Goal: Navigation & Orientation: Find specific page/section

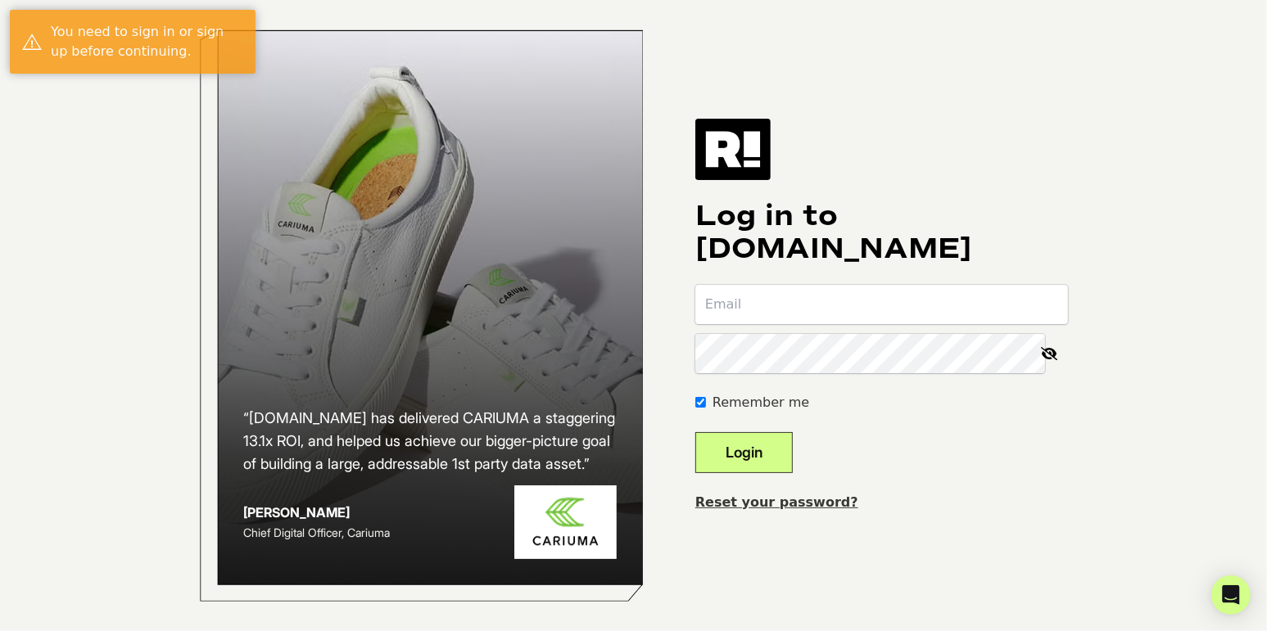
click at [822, 316] on input "email" at bounding box center [881, 304] width 373 height 39
type input "[EMAIL_ADDRESS][DOMAIN_NAME]"
click at [772, 442] on button "Login" at bounding box center [743, 452] width 97 height 41
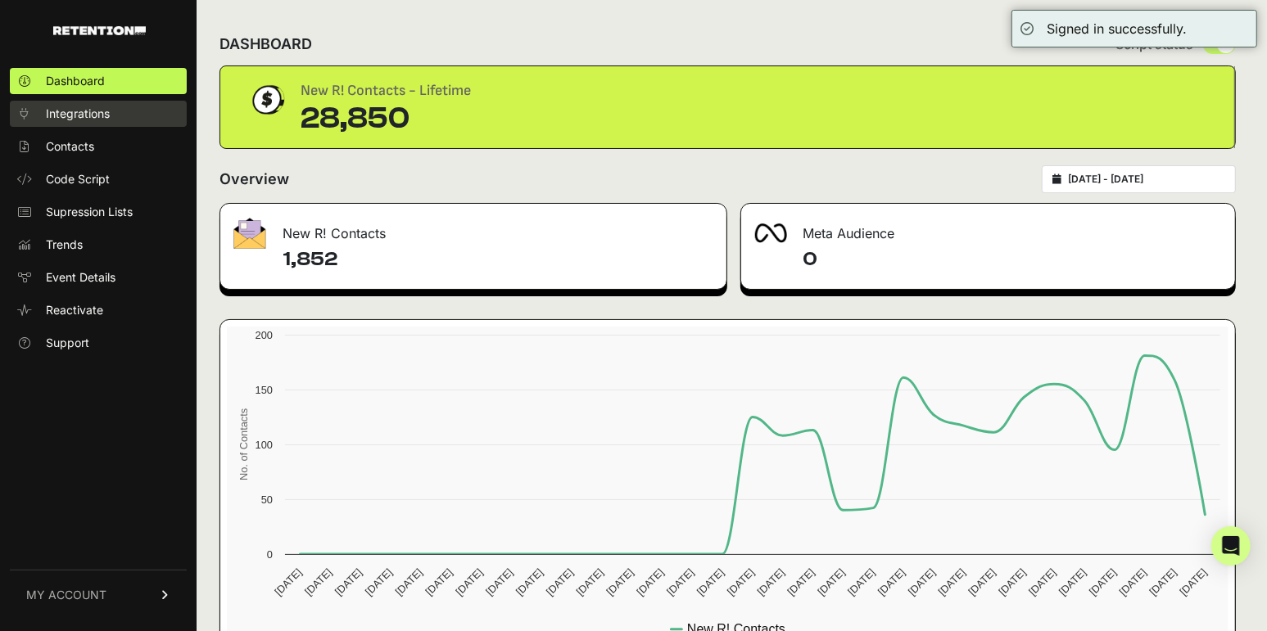
click at [109, 120] on span "Integrations" at bounding box center [78, 114] width 64 height 16
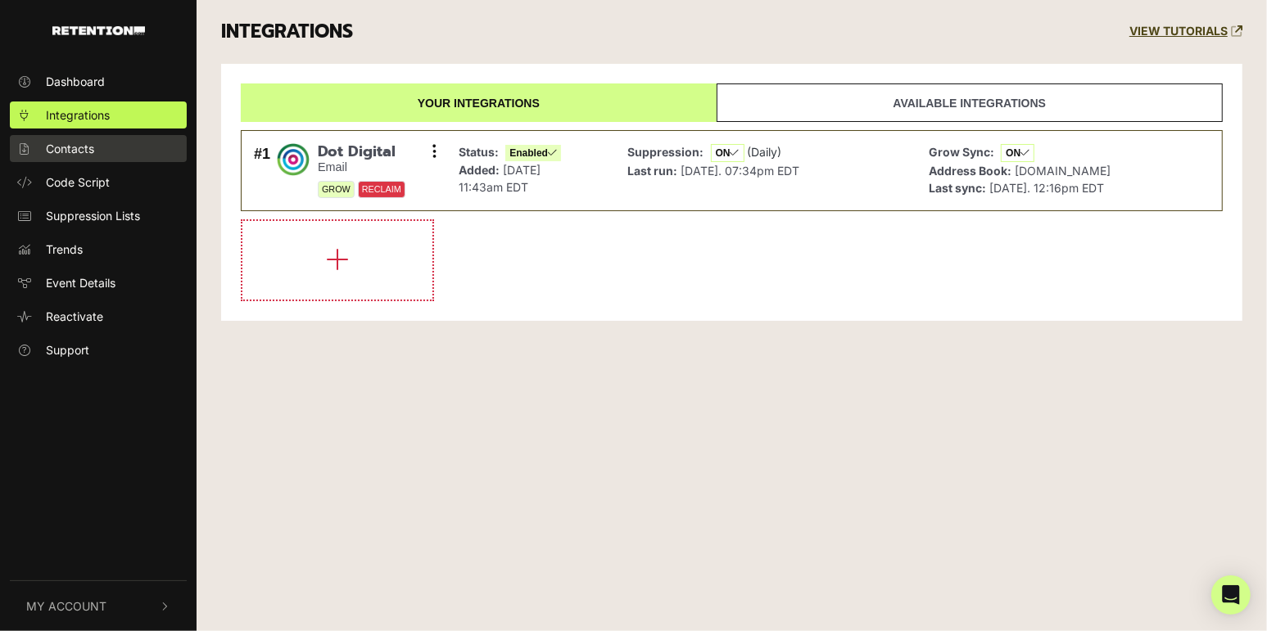
click at [97, 151] on link "Contacts" at bounding box center [98, 148] width 177 height 27
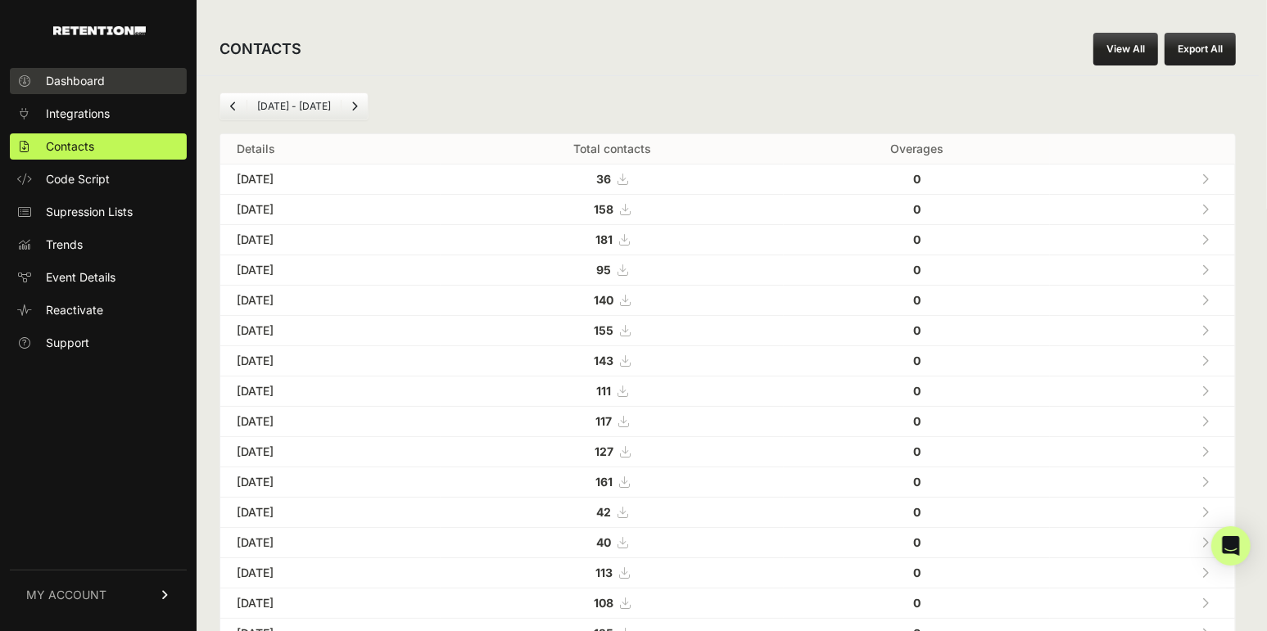
click at [84, 83] on span "Dashboard" at bounding box center [75, 81] width 59 height 16
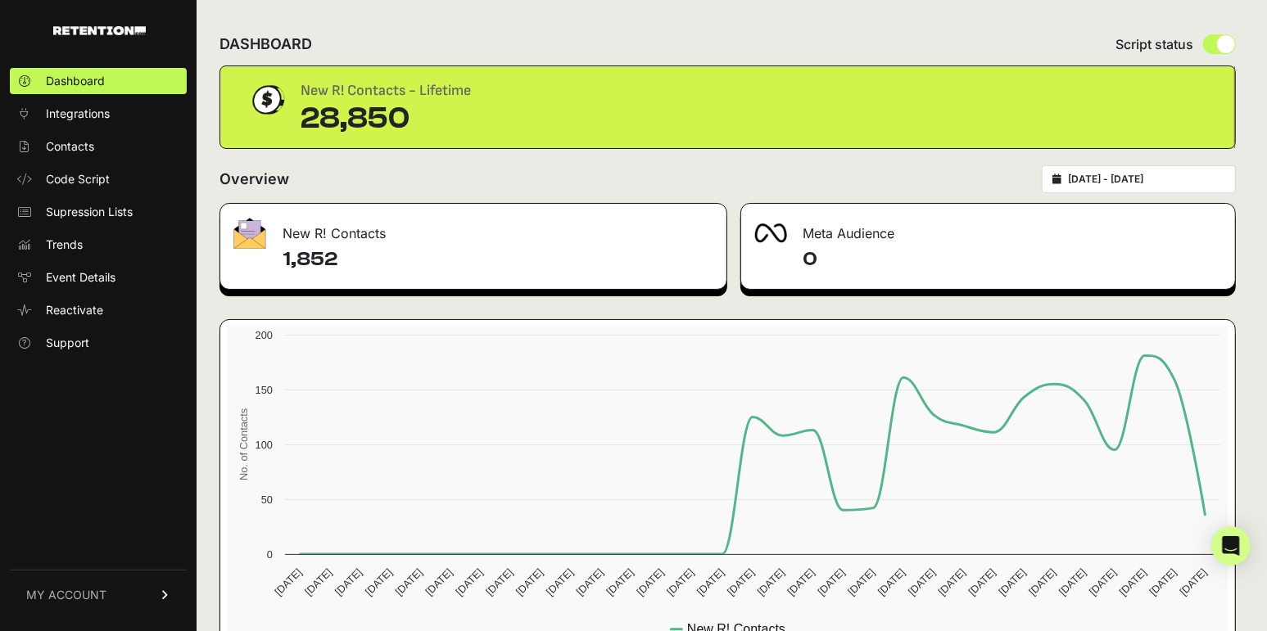
click at [95, 590] on span "MY ACCOUNT" at bounding box center [66, 595] width 80 height 16
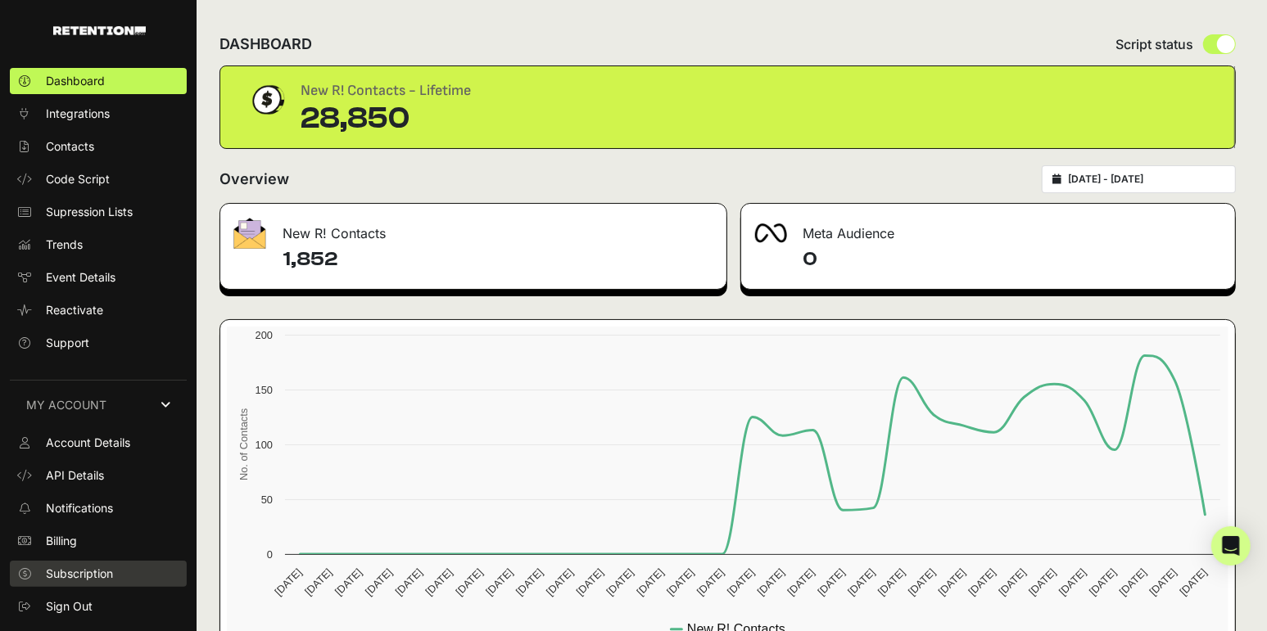
click at [80, 568] on span "Subscription" at bounding box center [79, 574] width 67 height 16
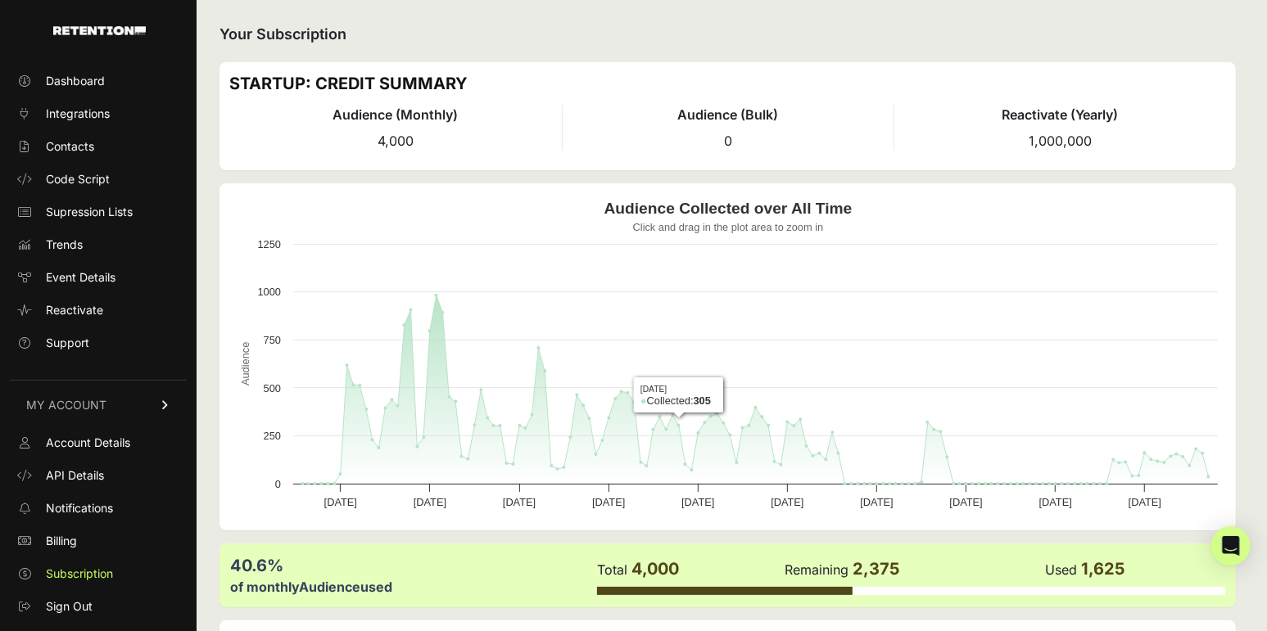
drag, startPoint x: 755, startPoint y: 212, endPoint x: 628, endPoint y: 446, distance: 266.4
click at [622, 455] on icon "Created with Highcharts 12.4.0 Audience Audience Collected over All Time Click …" at bounding box center [727, 357] width 997 height 328
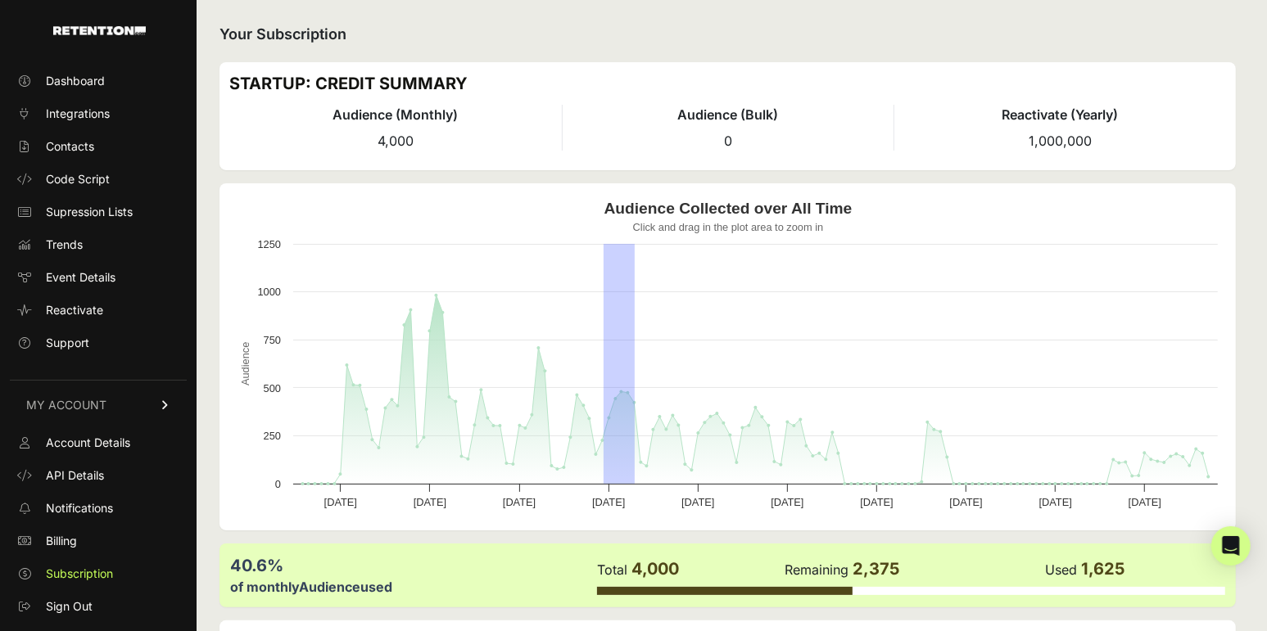
drag, startPoint x: 635, startPoint y: 443, endPoint x: 845, endPoint y: 173, distance: 342.5
click at [834, 183] on div "Created with Highcharts 12.4.0 Audience Audience Collected over All Time Click …" at bounding box center [727, 356] width 1016 height 347
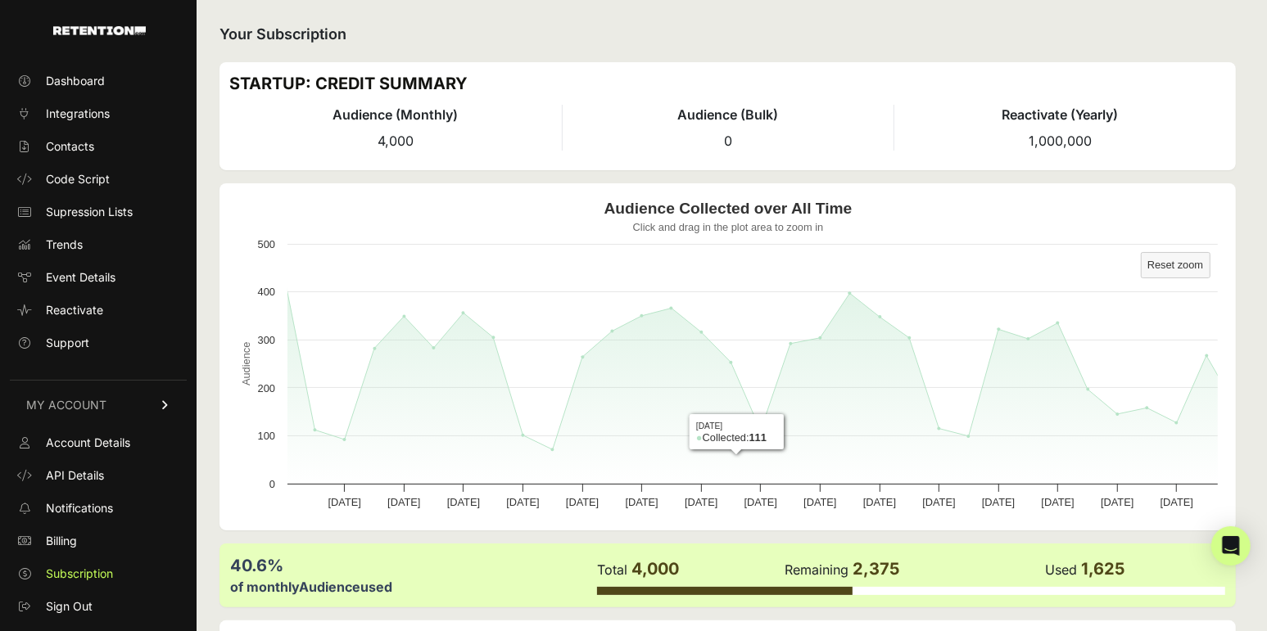
click at [750, 187] on div "Created with Highcharts 12.4.0 Audience Audience Collected over All Time Click …" at bounding box center [727, 356] width 1016 height 347
drag, startPoint x: 736, startPoint y: 204, endPoint x: 657, endPoint y: 531, distance: 336.2
click at [657, 531] on div "Your Subscription STARTUP: CREDIT SUMMARY Audience (Monthly) 4,000 Audience (Bu…" at bounding box center [728, 381] width 1062 height 763
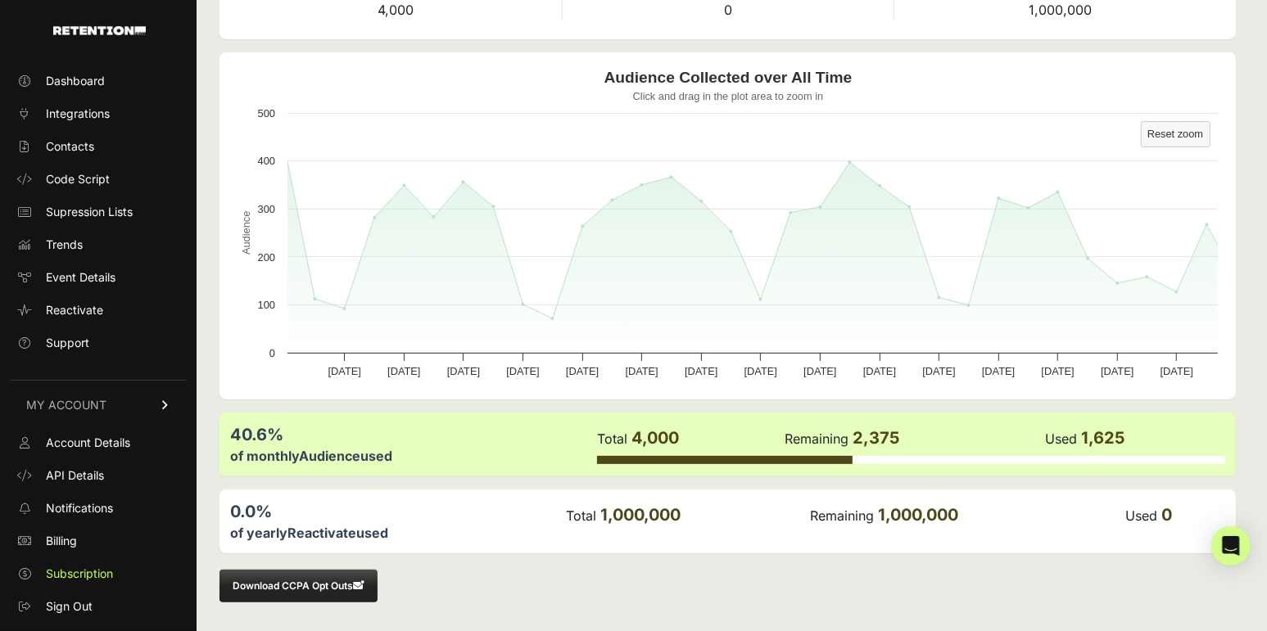
drag, startPoint x: 200, startPoint y: 547, endPoint x: 494, endPoint y: 460, distance: 306.5
click at [494, 460] on div "Your Subscription STARTUP: CREDIT SUMMARY Audience (Monthly) 4,000 Audience (Bu…" at bounding box center [728, 250] width 1062 height 763
click at [65, 549] on link "Billing" at bounding box center [98, 541] width 177 height 26
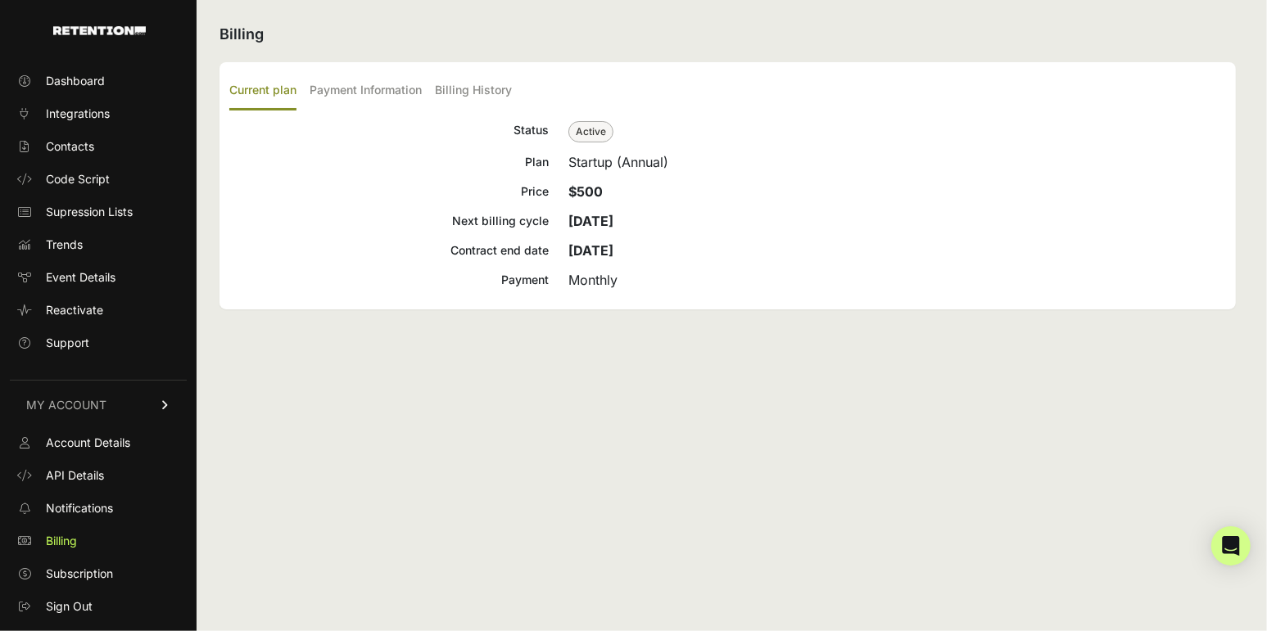
click at [594, 130] on span "Active" at bounding box center [590, 131] width 45 height 21
click at [88, 89] on link "Dashboard" at bounding box center [98, 81] width 177 height 26
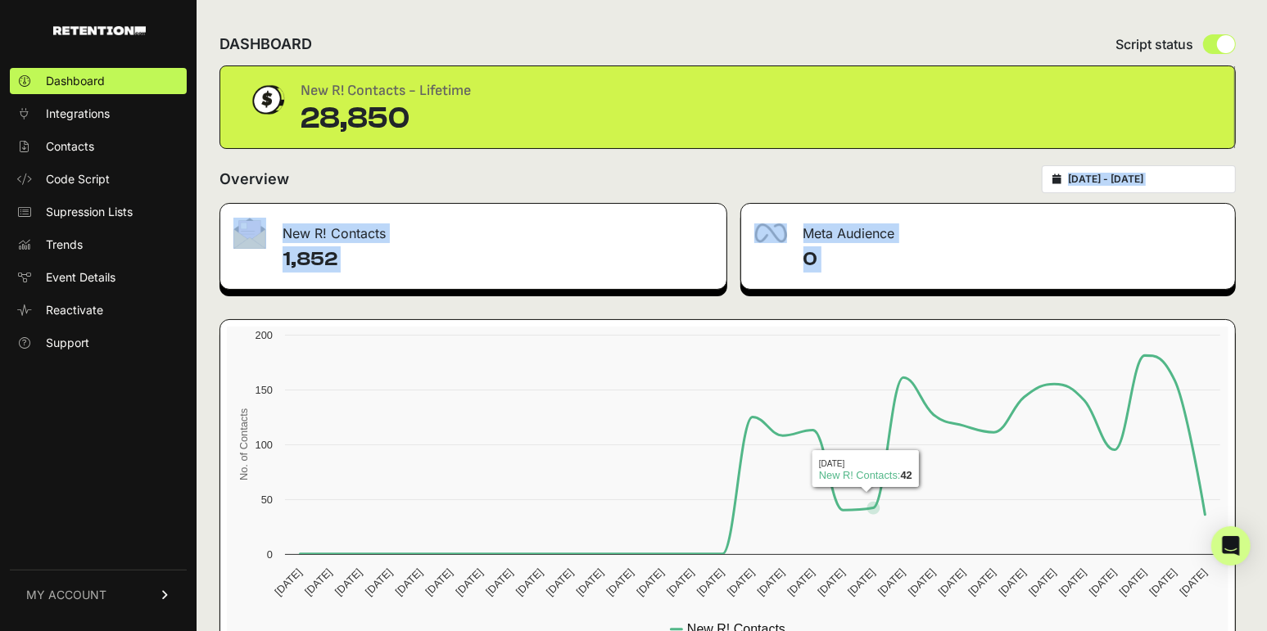
drag, startPoint x: 934, startPoint y: 170, endPoint x: 910, endPoint y: 490, distance: 320.3
click at [910, 489] on div "DASHBOARD Script status New R! Contacts - Lifetime 28,850 Overview 2025-08-05 -…" at bounding box center [728, 342] width 1062 height 685
click at [99, 152] on link "Contacts" at bounding box center [98, 146] width 177 height 26
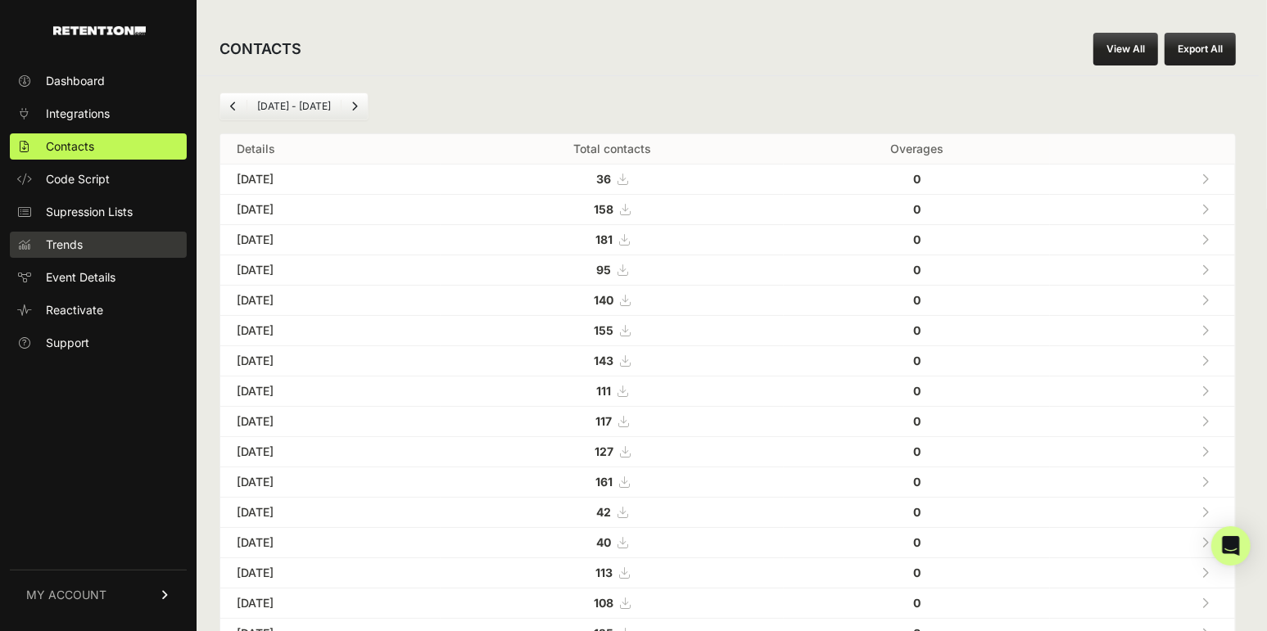
click at [78, 246] on span "Trends" at bounding box center [64, 245] width 37 height 16
click at [81, 273] on span "Event Details" at bounding box center [81, 277] width 70 height 16
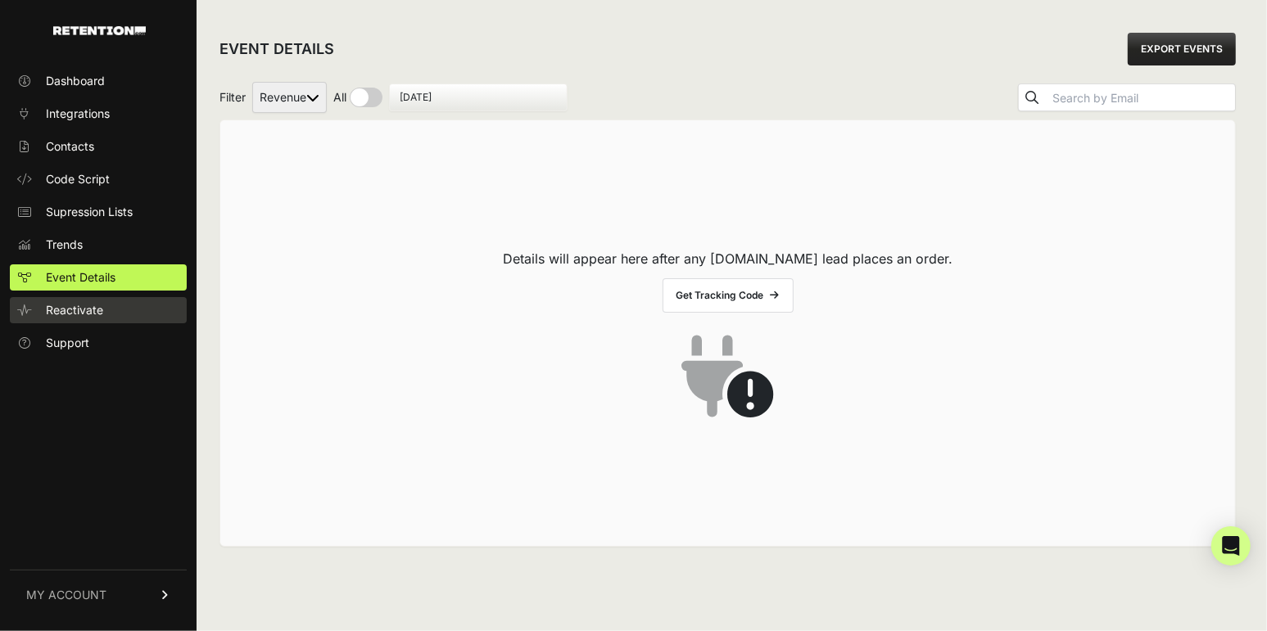
click at [88, 302] on span "Reactivate" at bounding box center [74, 310] width 57 height 16
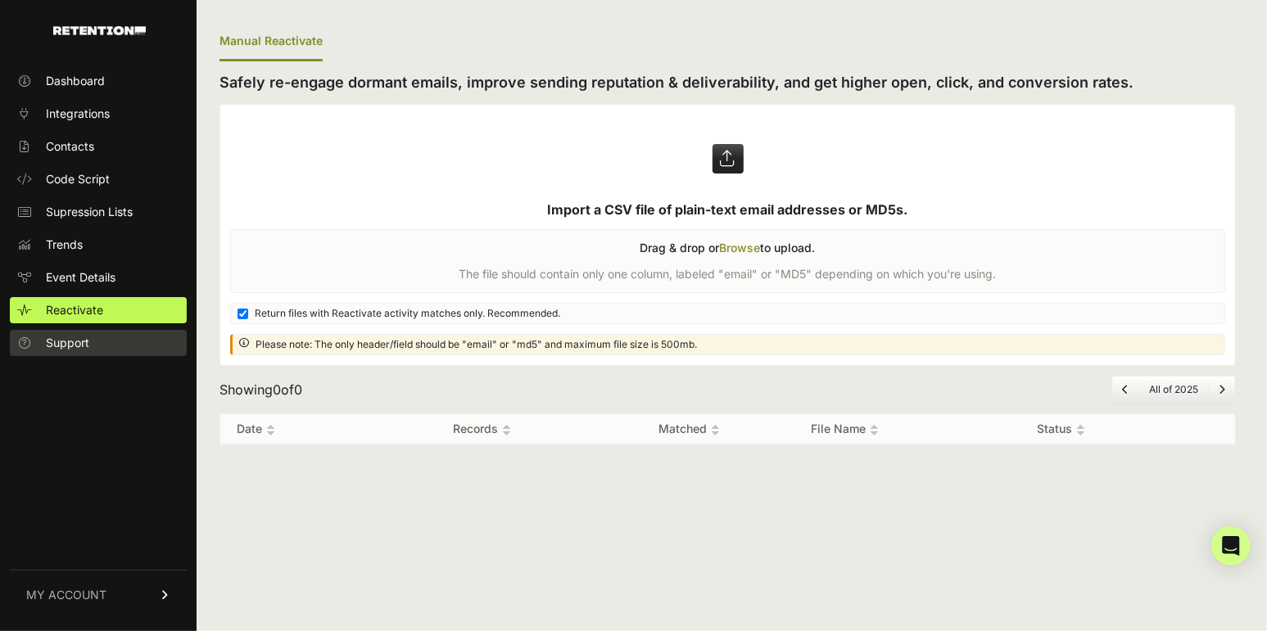
click at [84, 343] on span "Support" at bounding box center [67, 343] width 43 height 16
